Goal: Download file/media

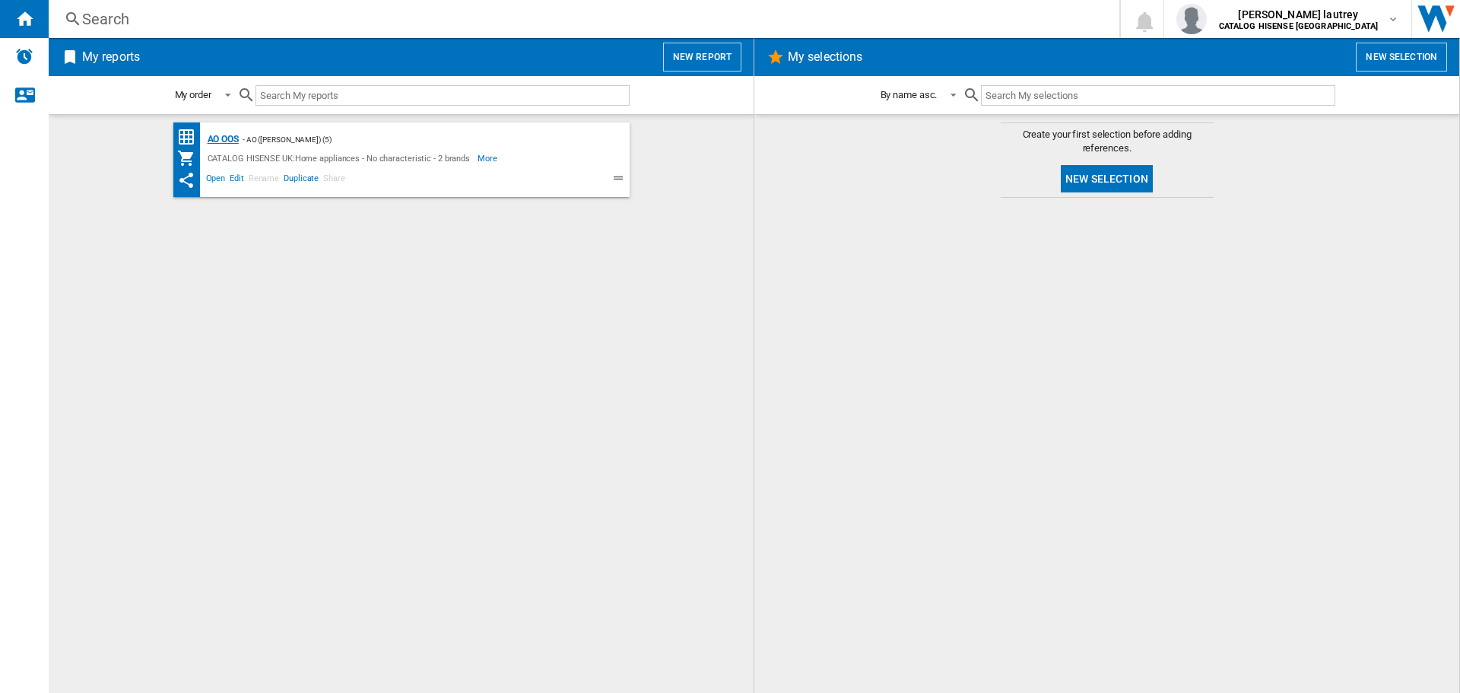
click at [214, 140] on div "AO OOS" at bounding box center [221, 139] width 35 height 19
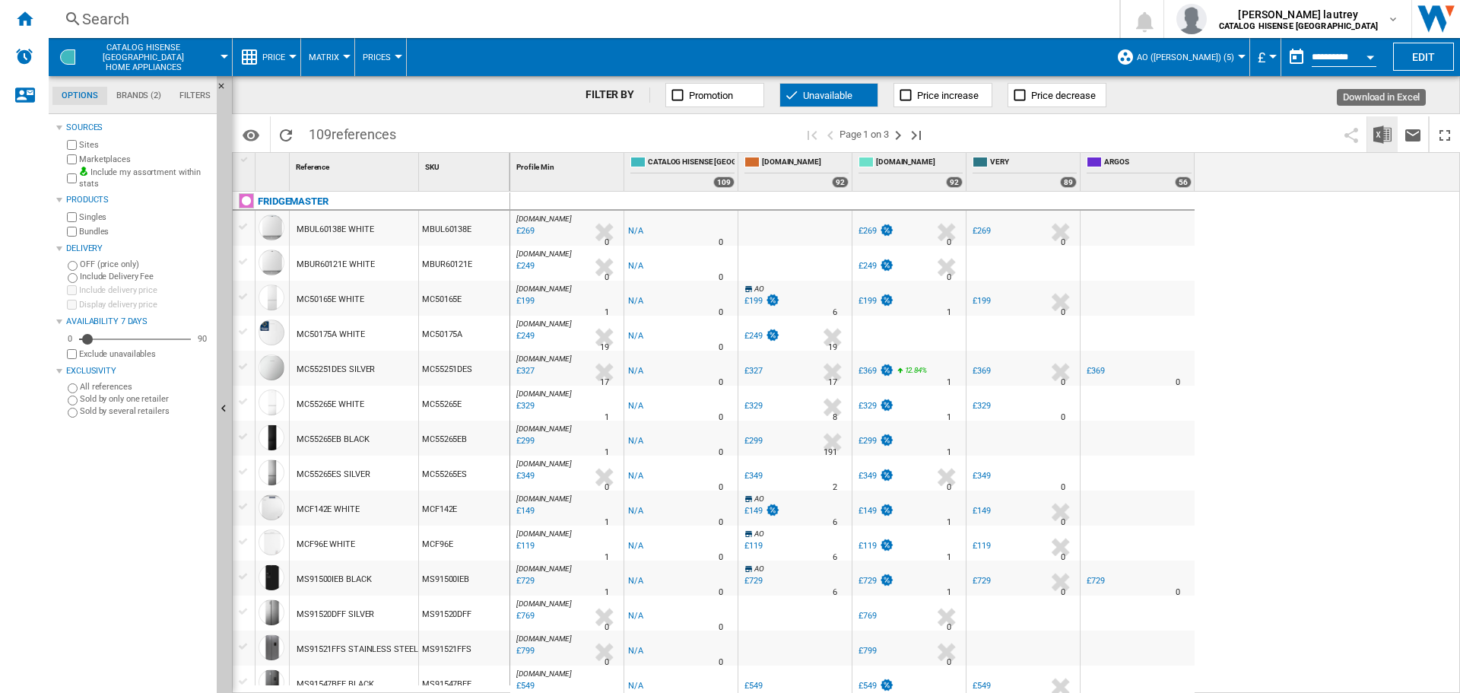
click at [1382, 138] on img "Download in Excel" at bounding box center [1383, 134] width 18 height 18
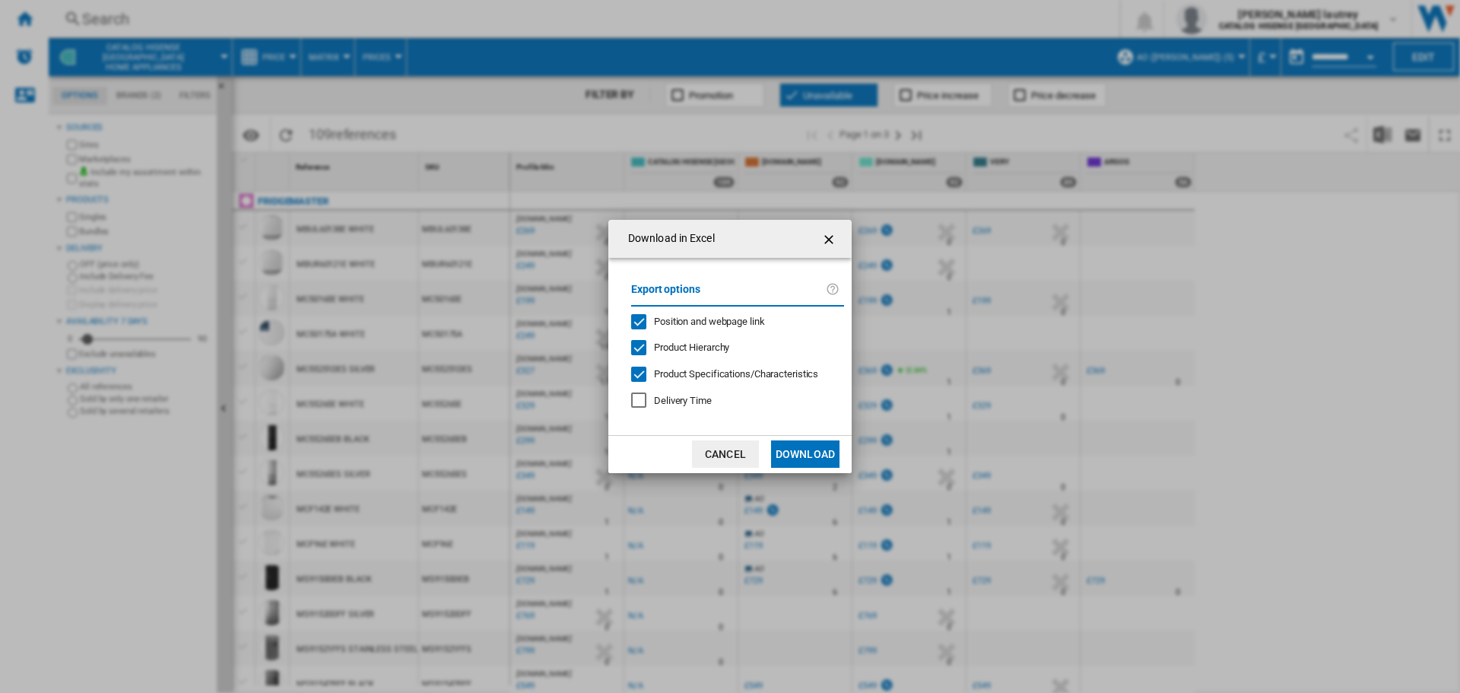
click at [639, 320] on div "Position and webpage link" at bounding box center [638, 321] width 15 height 15
click at [631, 367] on div at bounding box center [638, 374] width 15 height 15
click at [643, 351] on div "Product Hierarchy" at bounding box center [638, 347] width 15 height 15
click at [785, 446] on button "Download" at bounding box center [805, 453] width 68 height 27
